Goal: Entertainment & Leisure: Consume media (video, audio)

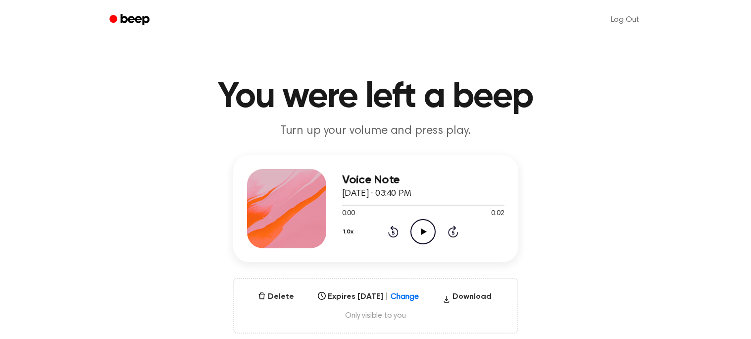
click at [424, 234] on icon "Play Audio" at bounding box center [422, 231] width 25 height 25
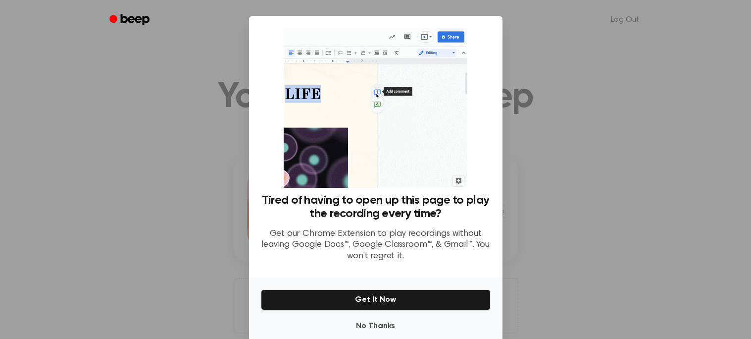
click at [376, 314] on div "No Thanks Get It Now" at bounding box center [375, 309] width 253 height 64
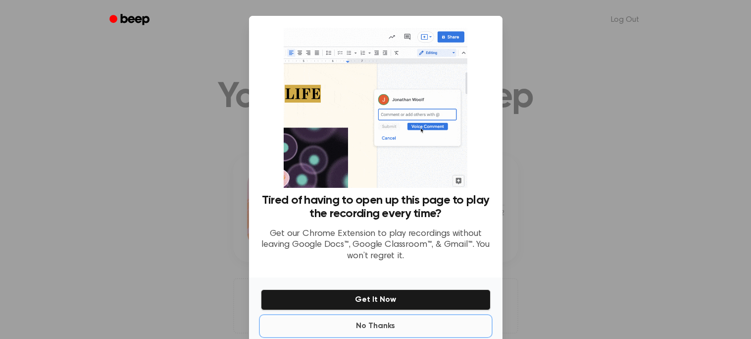
click at [375, 323] on button "No Thanks" at bounding box center [376, 326] width 230 height 20
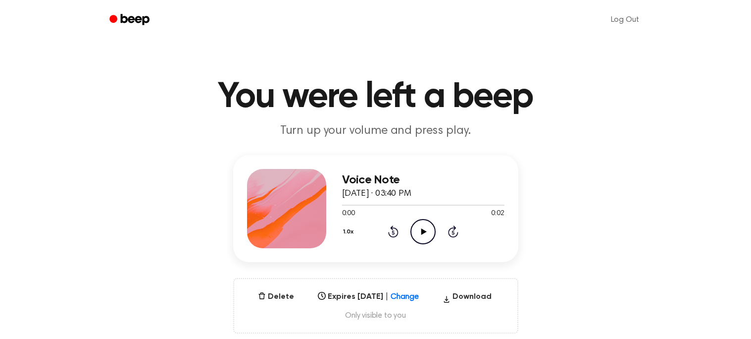
click at [426, 224] on icon "Play Audio" at bounding box center [422, 231] width 25 height 25
click at [424, 225] on icon "Play Audio" at bounding box center [422, 231] width 25 height 25
click at [420, 231] on icon "Play Audio" at bounding box center [422, 231] width 25 height 25
click at [429, 233] on icon "Play Audio" at bounding box center [422, 231] width 25 height 25
